Goal: Information Seeking & Learning: Learn about a topic

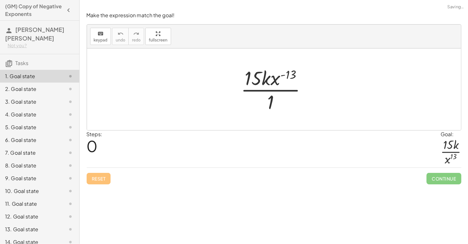
click at [269, 76] on div at bounding box center [275, 89] width 77 height 49
click at [289, 73] on div at bounding box center [275, 89] width 77 height 49
click at [271, 99] on div at bounding box center [275, 89] width 77 height 49
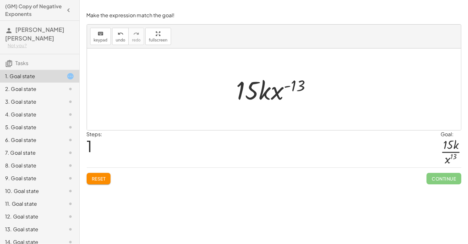
click at [280, 90] on div at bounding box center [276, 89] width 86 height 33
drag, startPoint x: 288, startPoint y: 77, endPoint x: 257, endPoint y: 107, distance: 43.7
click at [257, 107] on div "· 15 · k · x ( - 13 ) · 1 - ( 13 ) · 15 · k · x ( - 13 )" at bounding box center [274, 88] width 374 height 81
drag, startPoint x: 275, startPoint y: 96, endPoint x: 245, endPoint y: 119, distance: 37.6
click at [245, 119] on div "· 15 · k · x ( - 13 ) · 1 · x ( - 13 ) · 15 · k · x ( - 13 )" at bounding box center [274, 88] width 374 height 81
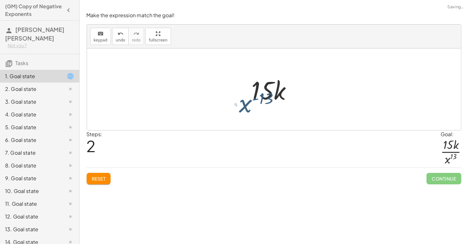
click at [245, 119] on div at bounding box center [274, 88] width 374 height 81
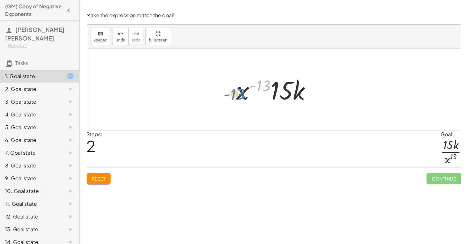
drag, startPoint x: 264, startPoint y: 85, endPoint x: 237, endPoint y: 94, distance: 27.5
click at [237, 94] on div at bounding box center [276, 89] width 86 height 33
drag, startPoint x: 285, startPoint y: 93, endPoint x: 237, endPoint y: 94, distance: 48.1
click at [237, 94] on div at bounding box center [276, 89] width 86 height 33
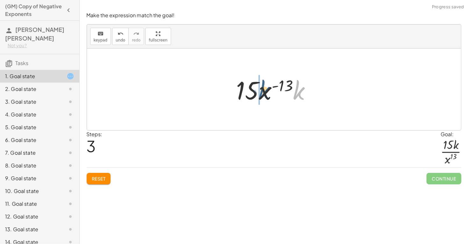
drag, startPoint x: 294, startPoint y: 90, endPoint x: 254, endPoint y: 90, distance: 39.8
click at [254, 90] on div at bounding box center [276, 89] width 86 height 33
drag, startPoint x: 294, startPoint y: 85, endPoint x: 281, endPoint y: 90, distance: 13.9
click at [281, 90] on div at bounding box center [276, 89] width 86 height 33
click at [280, 90] on div at bounding box center [276, 89] width 86 height 33
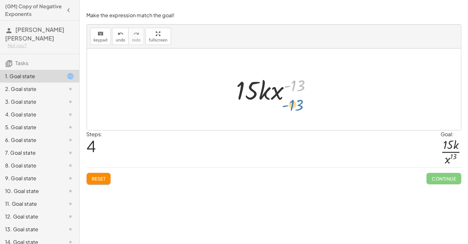
drag, startPoint x: 295, startPoint y: 90, endPoint x: 296, endPoint y: 109, distance: 19.7
click at [296, 109] on div "· 15 · k · x ( - 13 ) · 1 · 15 · k · x ( - 13 ) · x ( - 13 ) · 15 · k · 15 · x …" at bounding box center [274, 88] width 374 height 81
drag, startPoint x: 275, startPoint y: 94, endPoint x: 247, endPoint y: 95, distance: 28.1
click at [247, 95] on div at bounding box center [276, 89] width 86 height 33
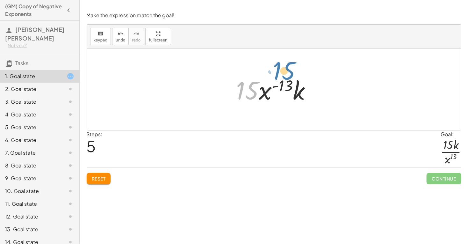
drag, startPoint x: 248, startPoint y: 92, endPoint x: 285, endPoint y: 73, distance: 41.7
click at [285, 73] on div at bounding box center [276, 89] width 86 height 33
drag, startPoint x: 290, startPoint y: 86, endPoint x: 285, endPoint y: 125, distance: 40.2
click at [285, 125] on div "· 15 · k · x ( - 13 ) · 1 · 15 · k · x ( - 13 ) · x ( - 13 ) · 15 · k · 15 · x …" at bounding box center [274, 88] width 374 height 81
click at [104, 179] on span "Reset" at bounding box center [99, 178] width 14 height 6
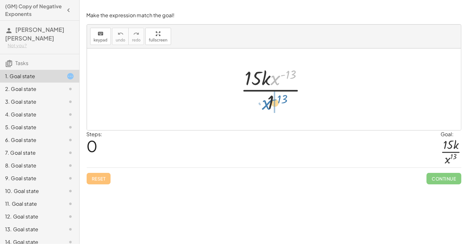
drag, startPoint x: 275, startPoint y: 80, endPoint x: 266, endPoint y: 104, distance: 25.6
click at [266, 104] on div at bounding box center [275, 89] width 77 height 49
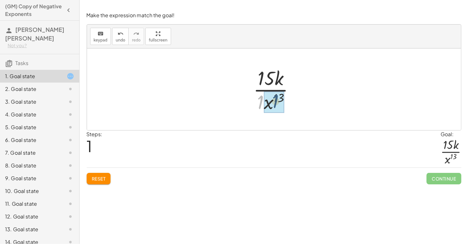
drag, startPoint x: 261, startPoint y: 99, endPoint x: 278, endPoint y: 98, distance: 16.3
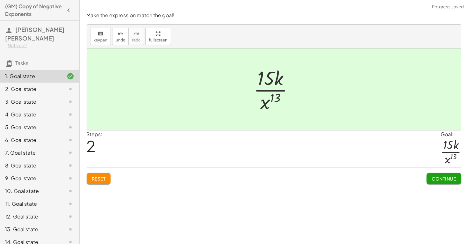
click at [431, 180] on span "Continue" at bounding box center [443, 178] width 24 height 6
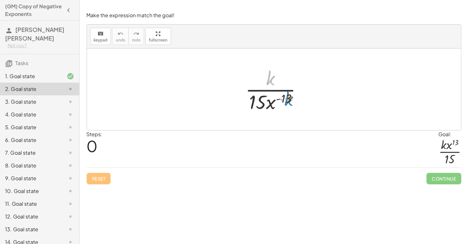
drag, startPoint x: 270, startPoint y: 81, endPoint x: 287, endPoint y: 101, distance: 26.8
click at [287, 101] on div at bounding box center [276, 89] width 68 height 49
drag, startPoint x: 290, startPoint y: 96, endPoint x: 287, endPoint y: 101, distance: 5.4
click at [287, 101] on div at bounding box center [276, 89] width 68 height 49
drag, startPoint x: 261, startPoint y: 102, endPoint x: 277, endPoint y: 76, distance: 30.4
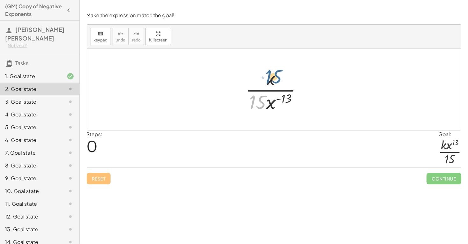
click at [277, 76] on div at bounding box center [276, 89] width 68 height 49
drag, startPoint x: 270, startPoint y: 102, endPoint x: 266, endPoint y: 73, distance: 29.0
click at [266, 73] on div at bounding box center [276, 89] width 68 height 49
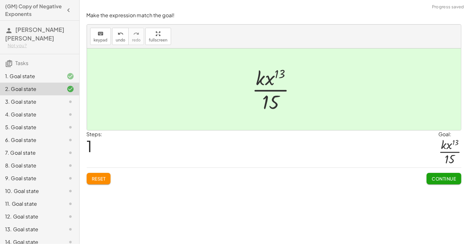
click at [448, 177] on span "Continue" at bounding box center [443, 178] width 24 height 6
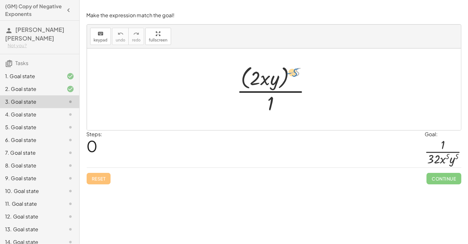
click at [296, 72] on div at bounding box center [275, 89] width 85 height 52
drag, startPoint x: 272, startPoint y: 103, endPoint x: 298, endPoint y: 71, distance: 41.4
click at [298, 71] on div at bounding box center [275, 89] width 85 height 52
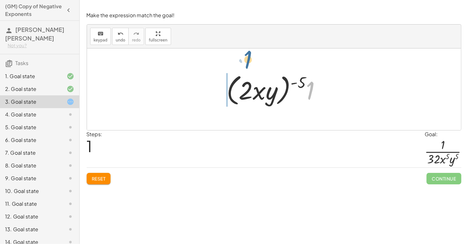
drag, startPoint x: 312, startPoint y: 94, endPoint x: 250, endPoint y: 62, distance: 69.8
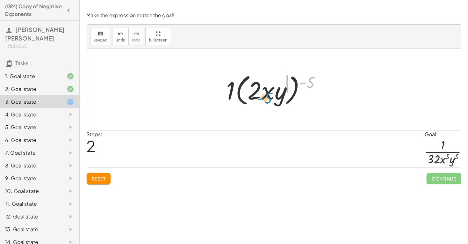
drag, startPoint x: 308, startPoint y: 81, endPoint x: 269, endPoint y: 96, distance: 42.1
click at [269, 96] on div at bounding box center [276, 89] width 106 height 37
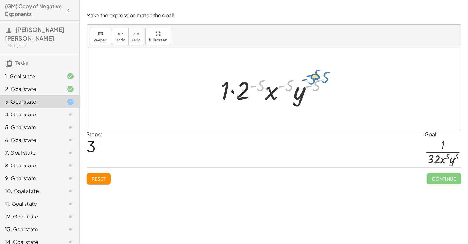
drag, startPoint x: 315, startPoint y: 88, endPoint x: 323, endPoint y: 80, distance: 11.9
click at [323, 80] on div at bounding box center [276, 89] width 117 height 33
drag, startPoint x: 300, startPoint y: 100, endPoint x: 239, endPoint y: 92, distance: 61.9
click at [239, 92] on div at bounding box center [276, 89] width 117 height 33
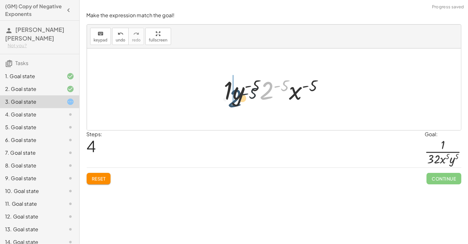
drag, startPoint x: 268, startPoint y: 88, endPoint x: 235, endPoint y: 96, distance: 34.0
click at [235, 96] on div at bounding box center [276, 89] width 111 height 33
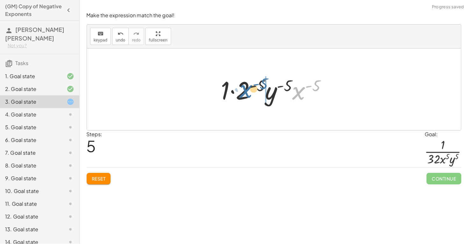
drag, startPoint x: 301, startPoint y: 93, endPoint x: 247, endPoint y: 91, distance: 54.1
click at [247, 91] on div at bounding box center [276, 89] width 117 height 33
drag, startPoint x: 296, startPoint y: 97, endPoint x: 222, endPoint y: 91, distance: 74.1
click at [222, 91] on div at bounding box center [276, 89] width 117 height 33
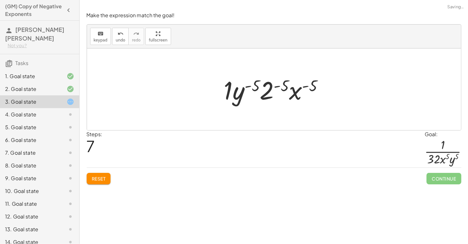
click at [107, 182] on button "Reset" at bounding box center [99, 178] width 24 height 11
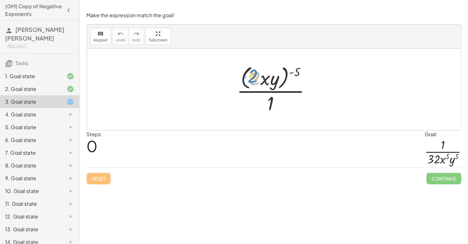
click at [254, 77] on div at bounding box center [275, 89] width 85 height 52
drag, startPoint x: 297, startPoint y: 72, endPoint x: 300, endPoint y: 50, distance: 22.1
drag, startPoint x: 272, startPoint y: 103, endPoint x: 293, endPoint y: 76, distance: 35.0
click at [293, 76] on div at bounding box center [275, 89] width 85 height 52
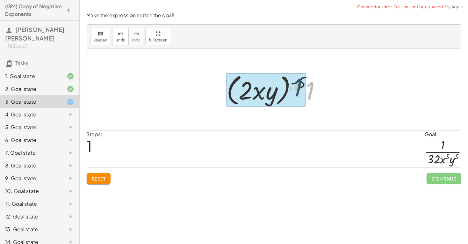
drag, startPoint x: 315, startPoint y: 90, endPoint x: 301, endPoint y: 86, distance: 14.5
